Goal: Task Accomplishment & Management: Complete application form

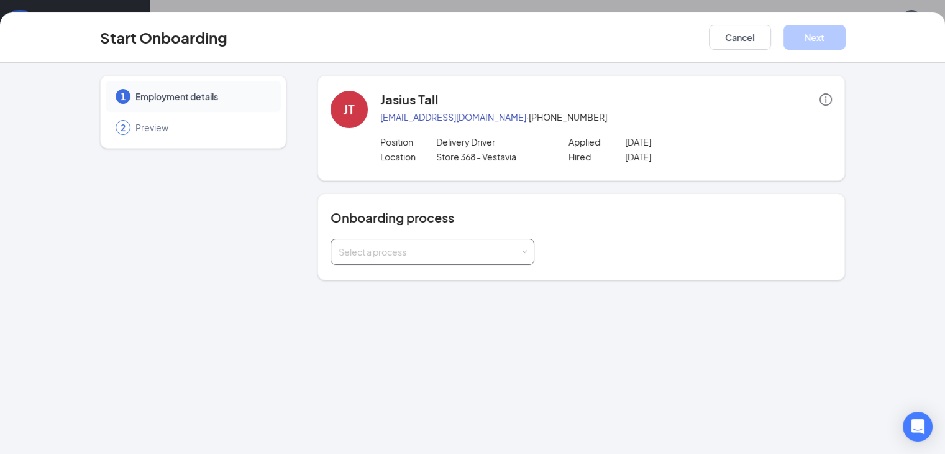
click at [393, 249] on div "Select a process" at bounding box center [430, 252] width 182 height 12
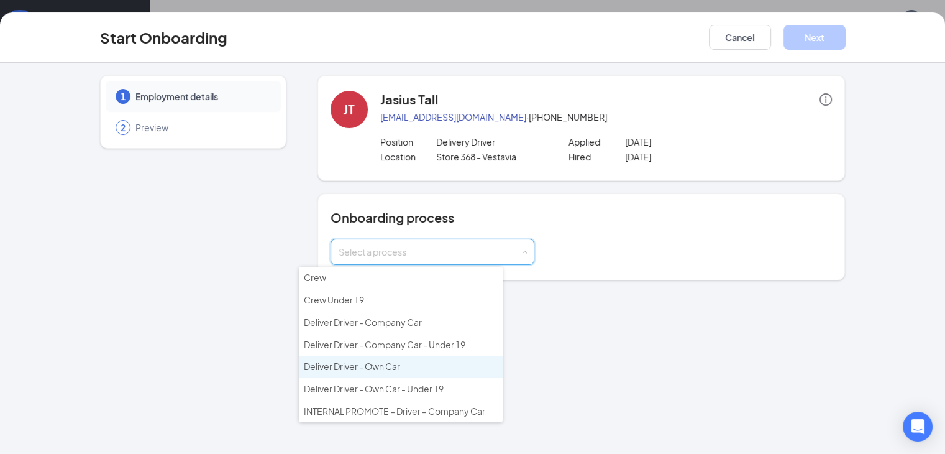
click at [392, 369] on li "Deliver Driver - Own Car" at bounding box center [401, 367] width 204 height 22
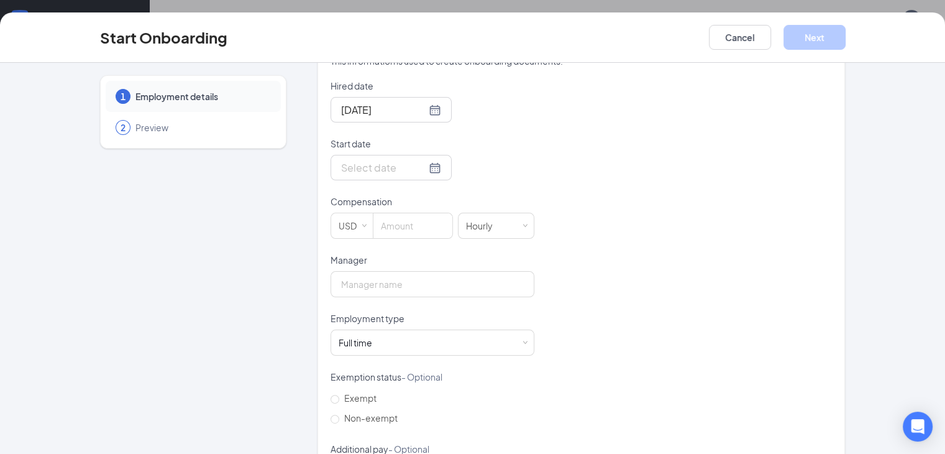
scroll to position [275, 0]
click at [421, 275] on input "Manager" at bounding box center [433, 282] width 204 height 26
type input "[PERSON_NAME]"
click at [374, 223] on input at bounding box center [413, 223] width 79 height 25
type input "9"
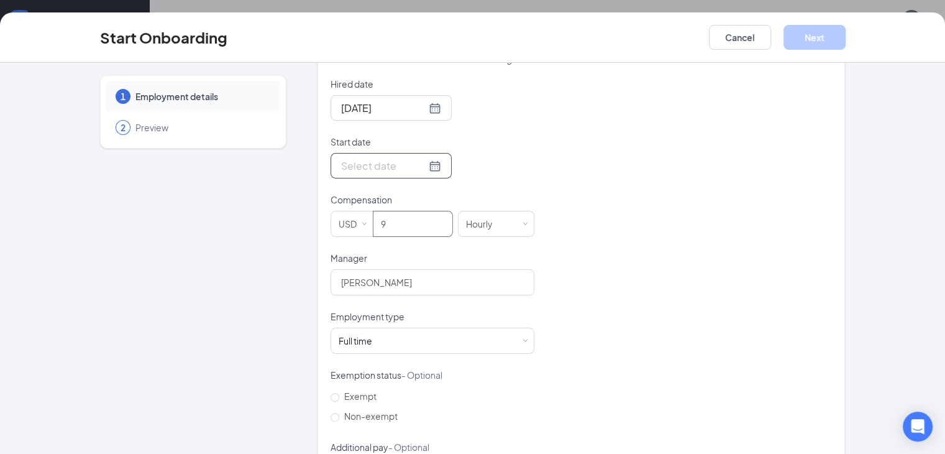
click at [388, 162] on div at bounding box center [391, 166] width 100 height 16
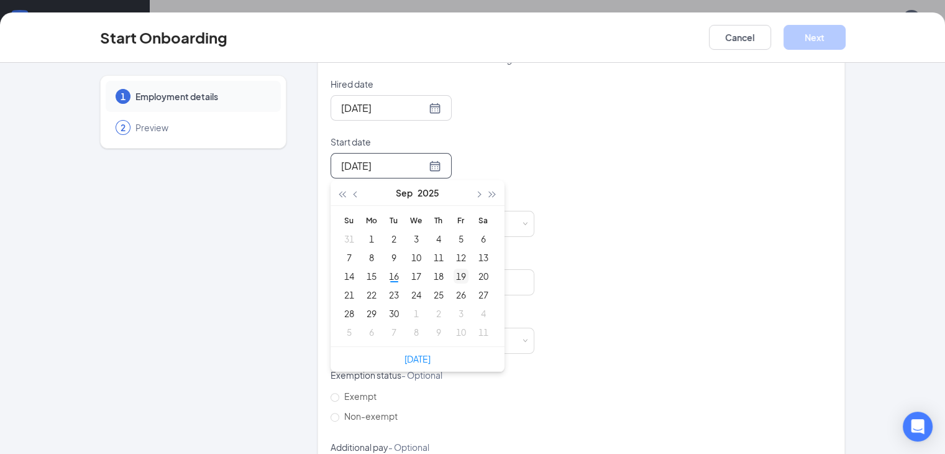
type input "[DATE]"
click at [454, 277] on div "19" at bounding box center [461, 276] width 15 height 15
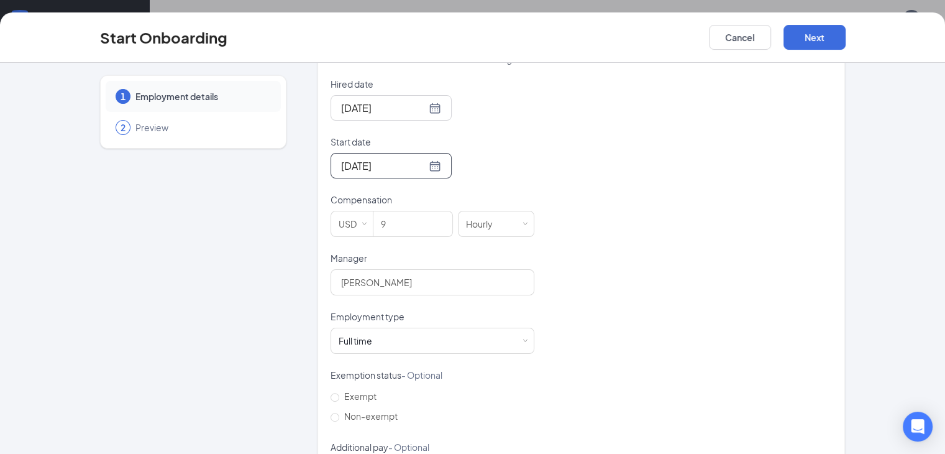
scroll to position [333, 0]
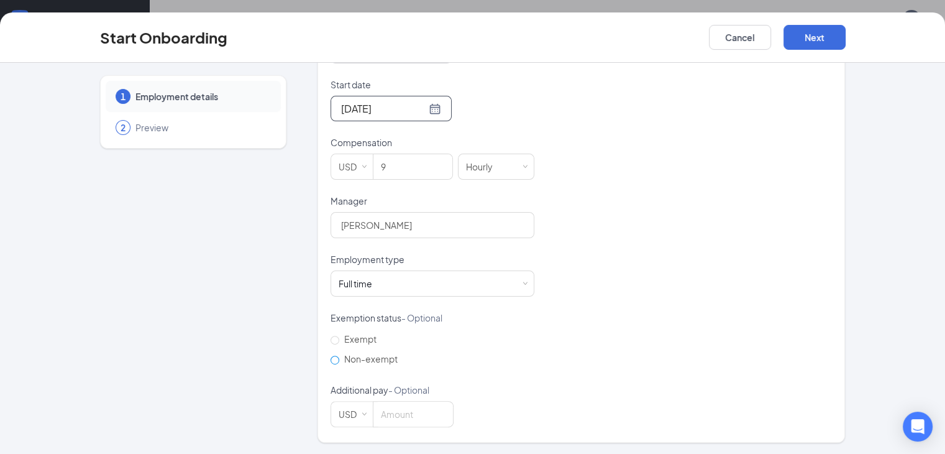
click at [331, 353] on label "Non-exempt" at bounding box center [367, 359] width 72 height 20
click at [331, 356] on input "Non-exempt" at bounding box center [335, 360] width 9 height 9
radio input "true"
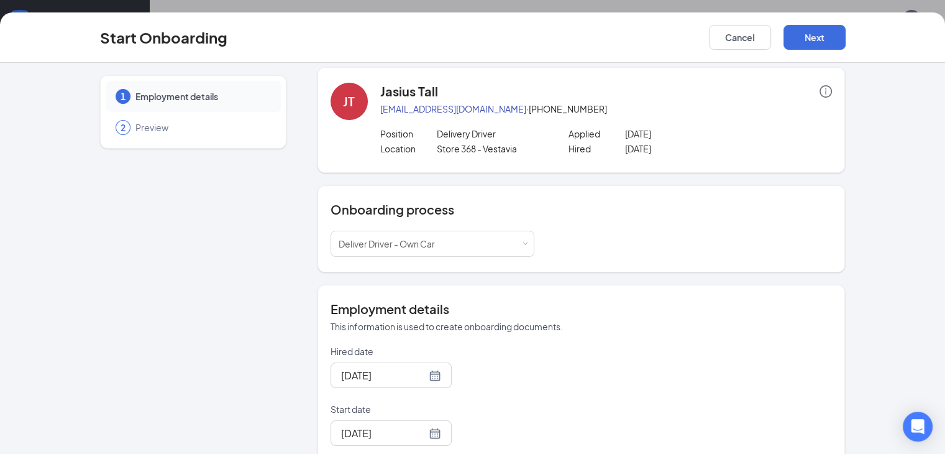
scroll to position [0, 0]
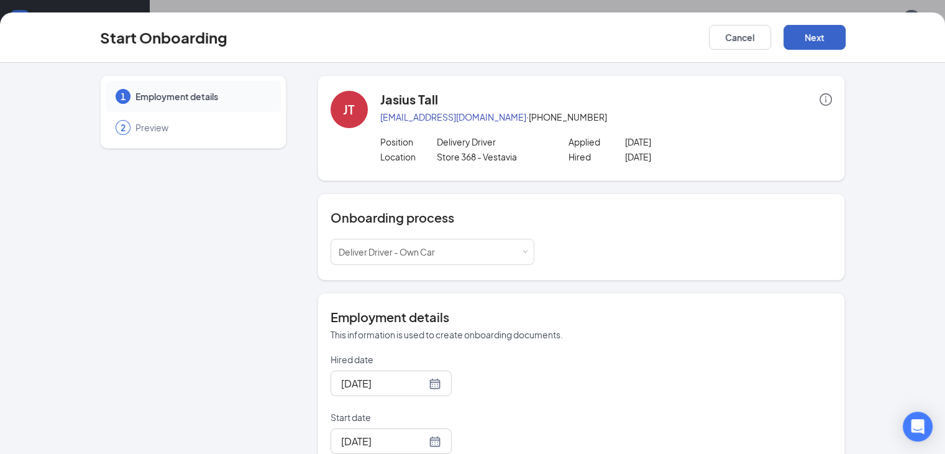
click at [846, 33] on button "Next" at bounding box center [815, 37] width 62 height 25
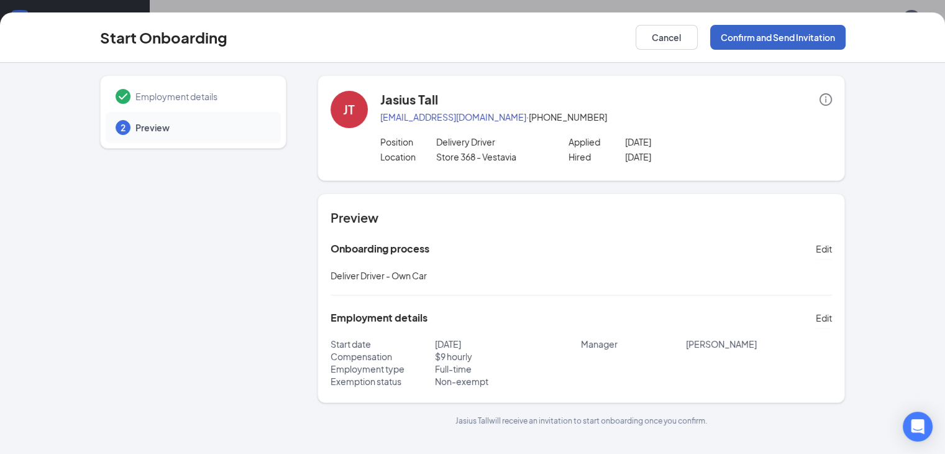
click at [846, 33] on button "Confirm and Send Invitation" at bounding box center [777, 37] width 135 height 25
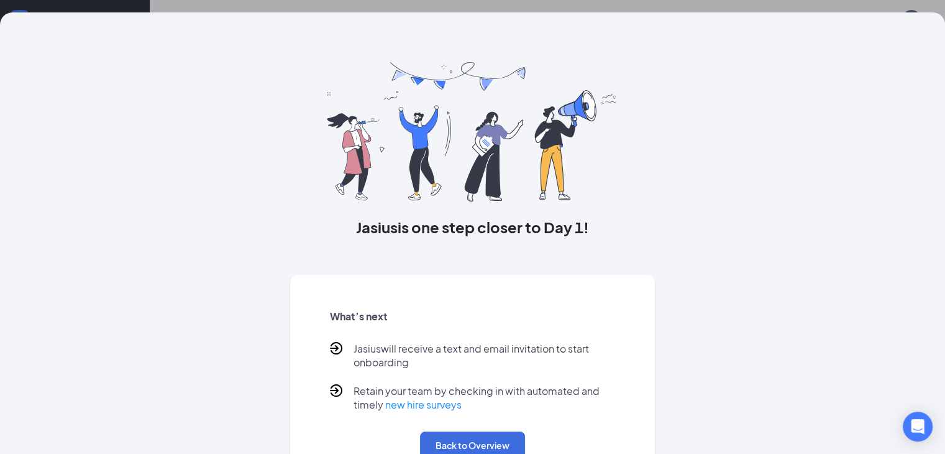
click at [861, 1] on div "[PERSON_NAME] is one step closer to Day 1! What’s next [PERSON_NAME] will recei…" at bounding box center [472, 227] width 945 height 454
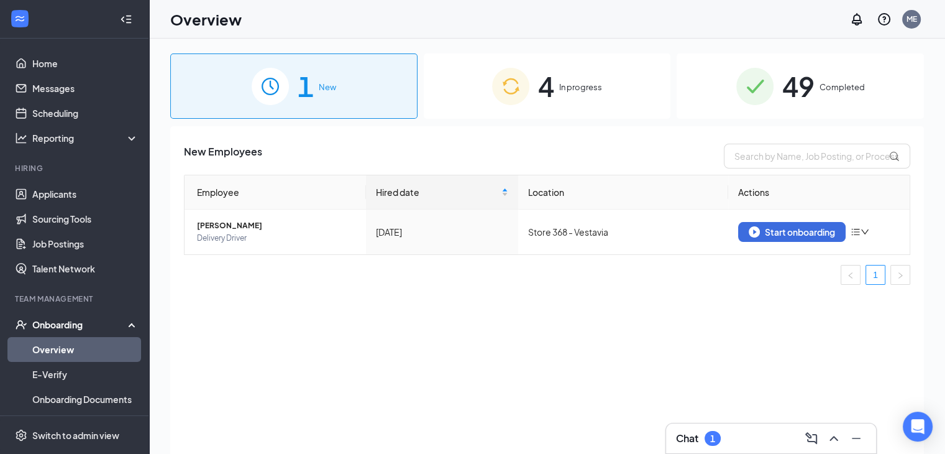
click at [562, 85] on span "In progress" at bounding box center [580, 87] width 43 height 12
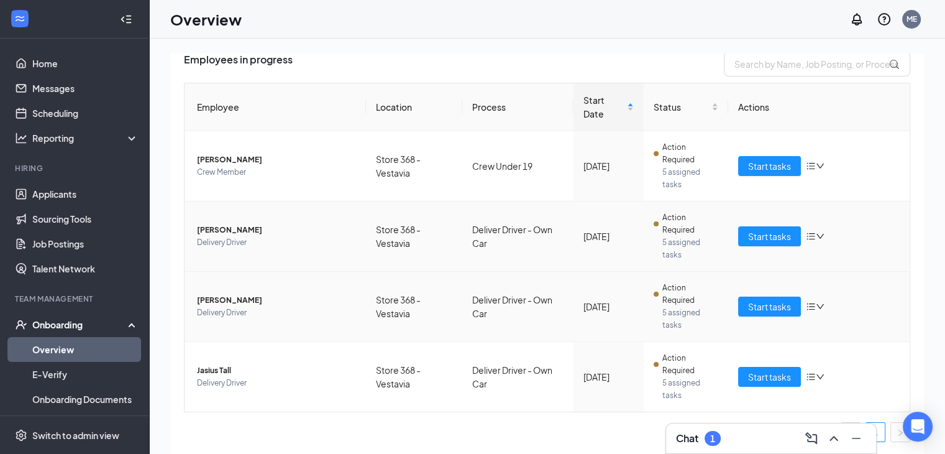
scroll to position [92, 0]
click at [807, 236] on icon "bars" at bounding box center [811, 236] width 8 height 7
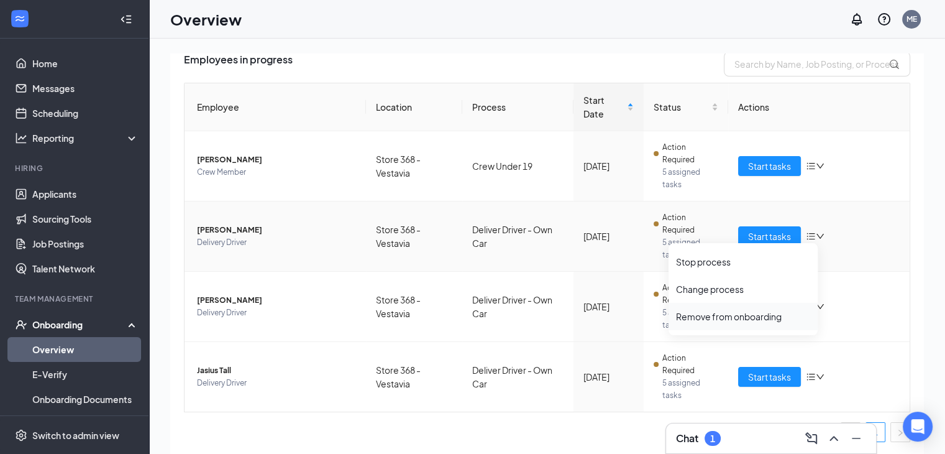
click at [748, 322] on div "Remove from onboarding" at bounding box center [743, 316] width 134 height 12
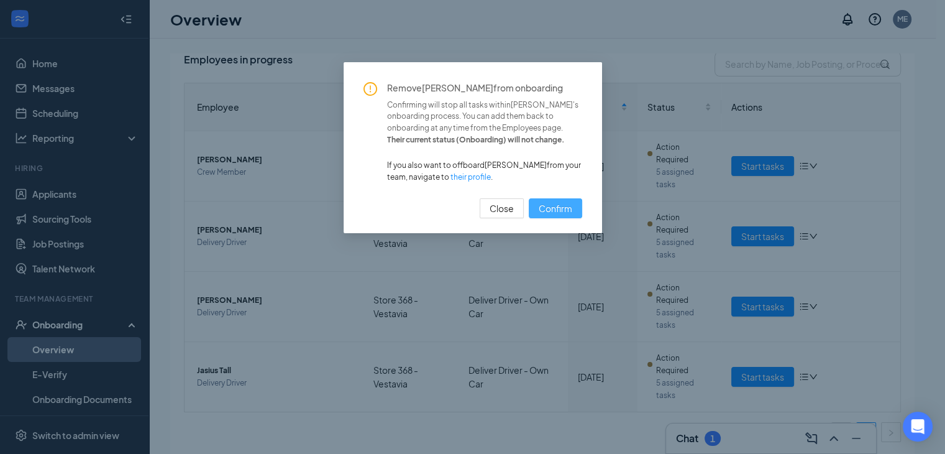
click at [563, 209] on span "Confirm" at bounding box center [556, 208] width 34 height 14
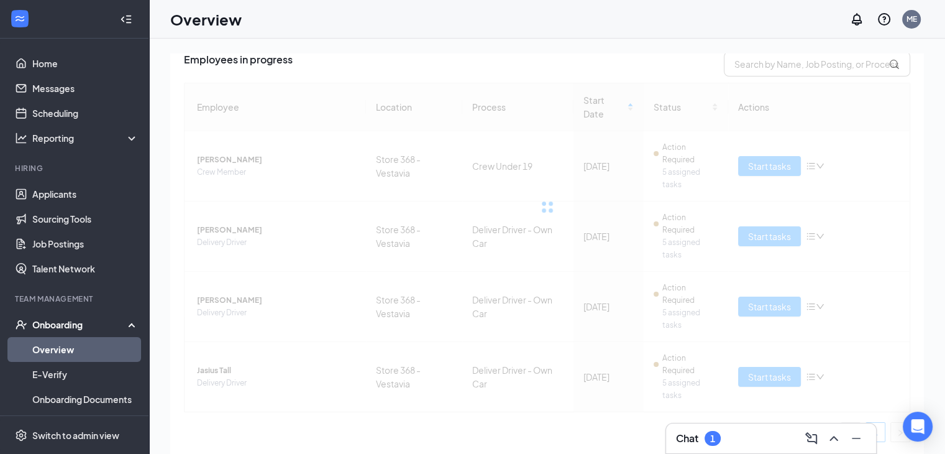
scroll to position [22, 0]
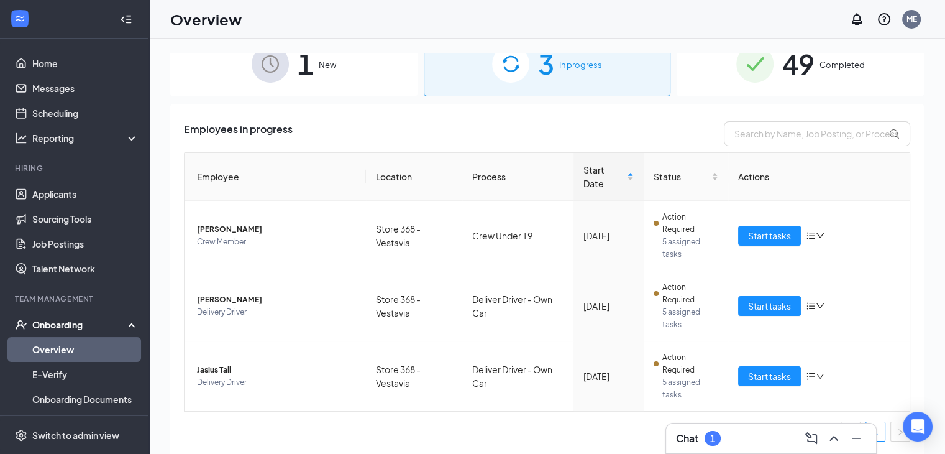
click at [312, 58] on span "1" at bounding box center [306, 63] width 16 height 43
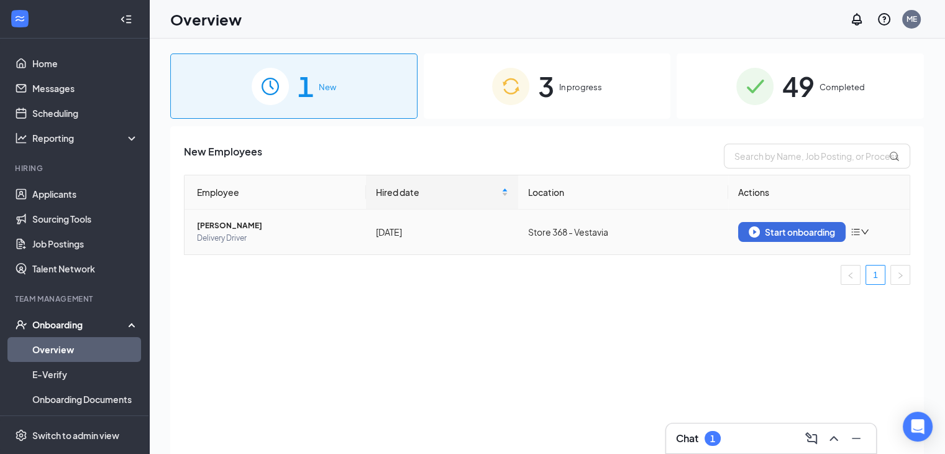
click at [859, 234] on icon "bars" at bounding box center [856, 232] width 10 height 10
click at [808, 256] on div "Remove from onboarding" at bounding box center [796, 257] width 134 height 12
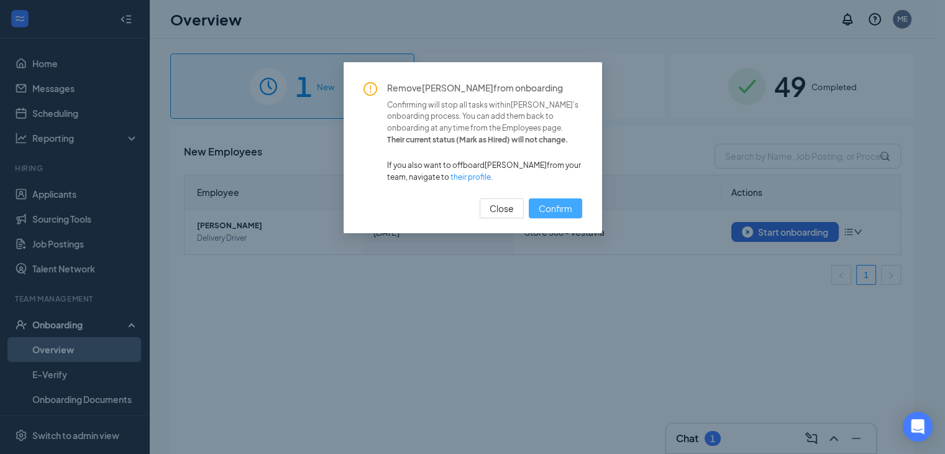
click at [553, 206] on span "Confirm" at bounding box center [556, 208] width 34 height 14
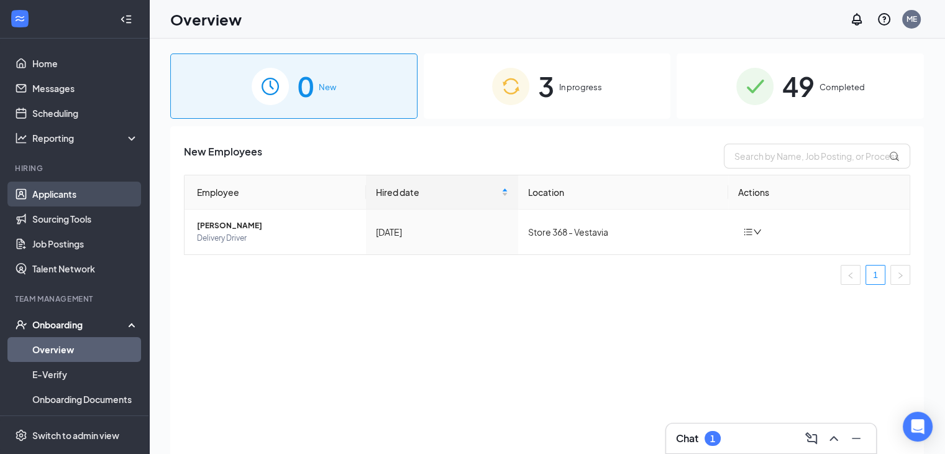
click at [67, 195] on link "Applicants" at bounding box center [85, 193] width 106 height 25
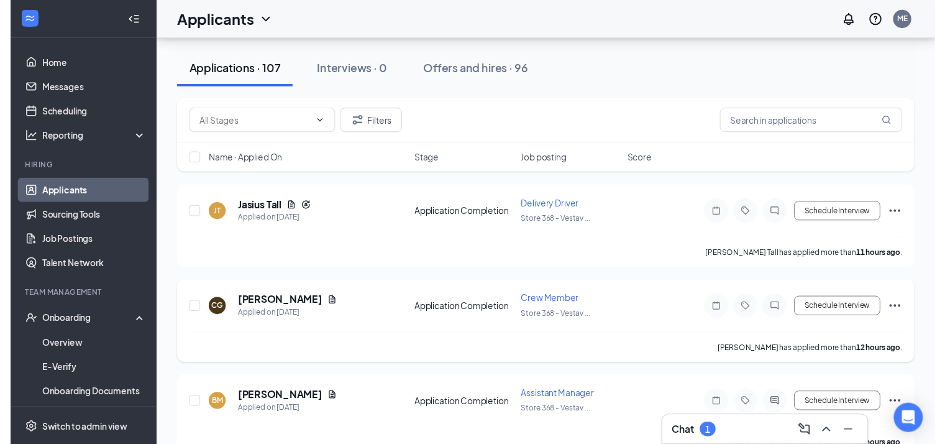
scroll to position [53, 0]
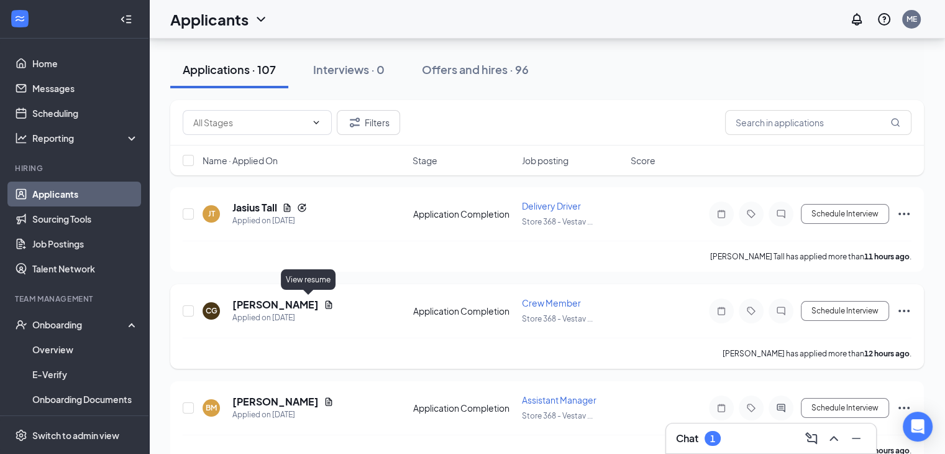
click at [326, 300] on icon "Document" at bounding box center [329, 304] width 7 height 8
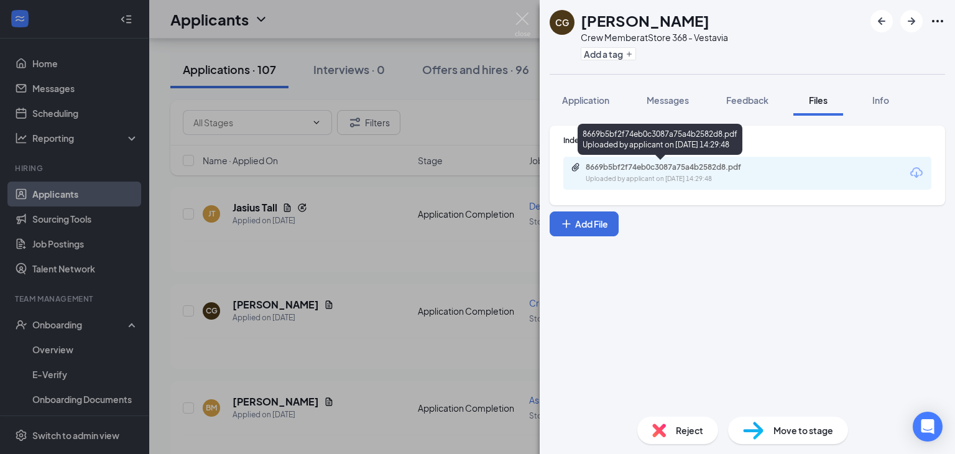
click at [715, 180] on div "Uploaded by applicant on [DATE] 14:29:48" at bounding box center [678, 179] width 186 height 10
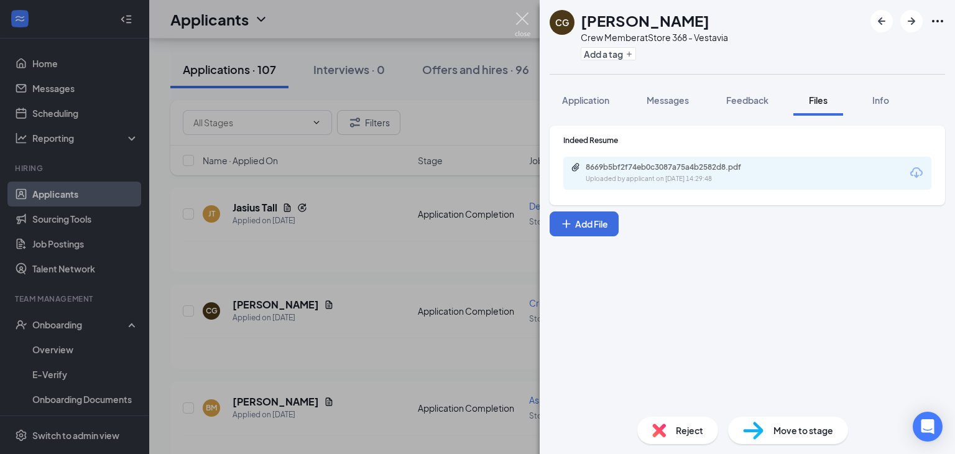
click at [517, 16] on img at bounding box center [523, 24] width 16 height 24
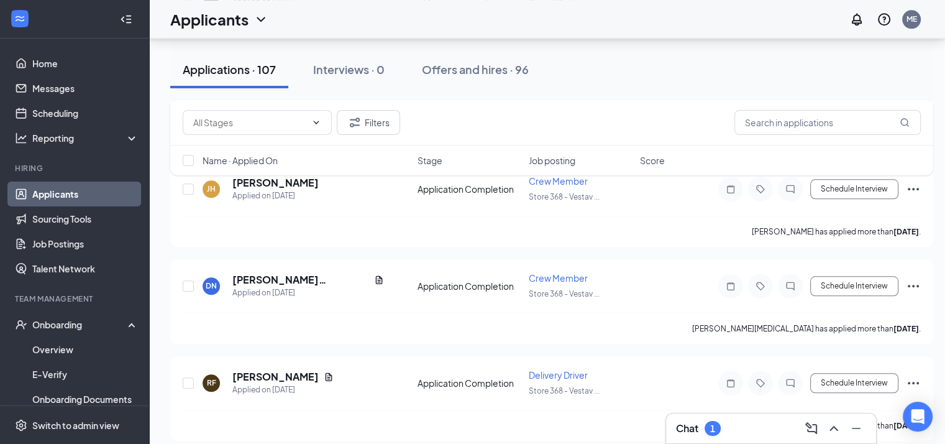
scroll to position [1255, 0]
click at [324, 370] on icon "Document" at bounding box center [329, 375] width 10 height 10
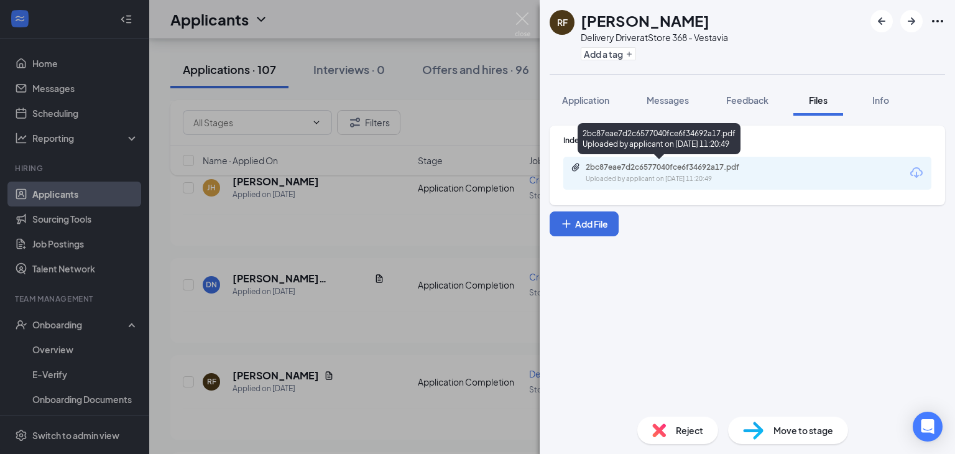
click at [640, 168] on div "2bc87eae7d2c6577040fce6f34692a17.pdf" at bounding box center [672, 167] width 174 height 10
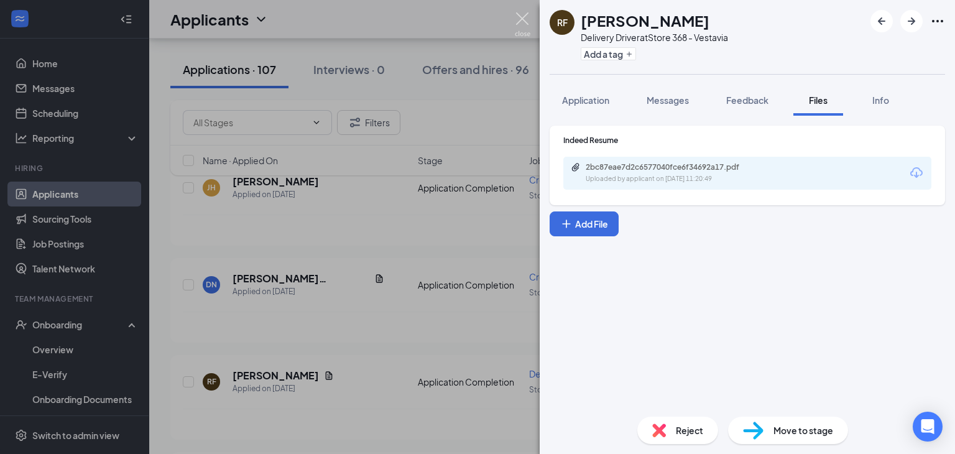
click at [521, 17] on img at bounding box center [523, 24] width 16 height 24
